Goal: Task Accomplishment & Management: Use online tool/utility

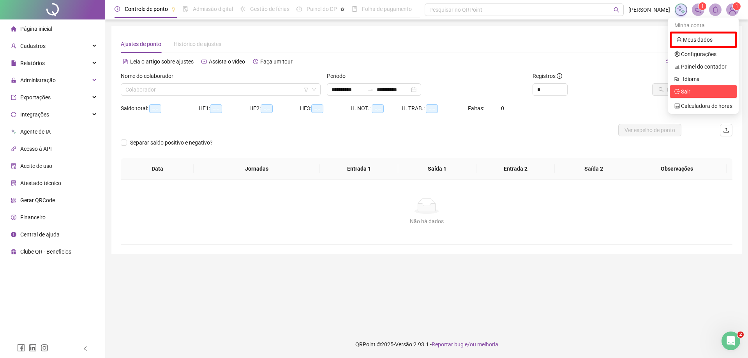
click at [686, 93] on span "Sair" at bounding box center [685, 91] width 9 height 6
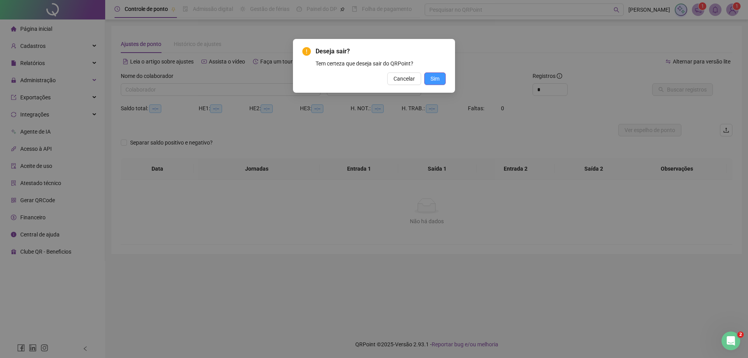
click at [438, 81] on span "Sim" at bounding box center [435, 78] width 9 height 9
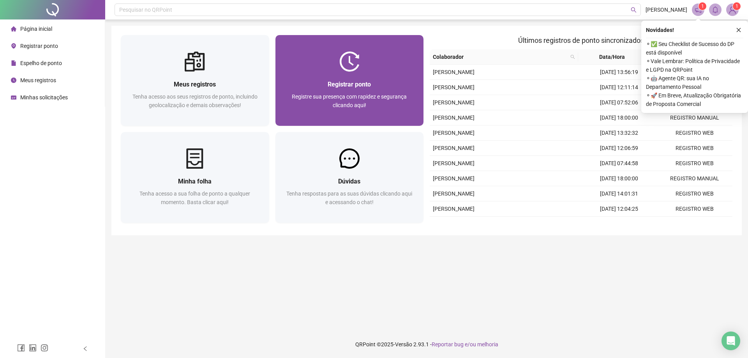
click at [345, 90] on div "Registrar ponto Registre sua presença com rapidez e segurança clicando aqui!" at bounding box center [350, 99] width 130 height 39
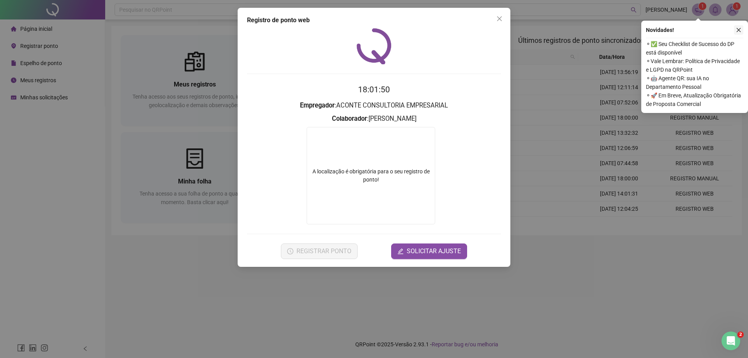
click at [741, 29] on icon "close" at bounding box center [738, 29] width 5 height 5
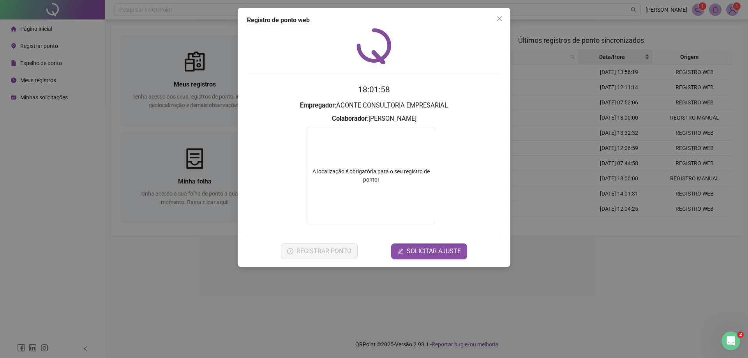
drag, startPoint x: 532, startPoint y: 99, endPoint x: 603, endPoint y: 53, distance: 83.7
click at [534, 98] on div "Registro de ponto web 18:01:58 Empregador : ACONTE CONSULTORIA EMPRESARIAL Cola…" at bounding box center [374, 179] width 748 height 358
